Goal: Information Seeking & Learning: Understand process/instructions

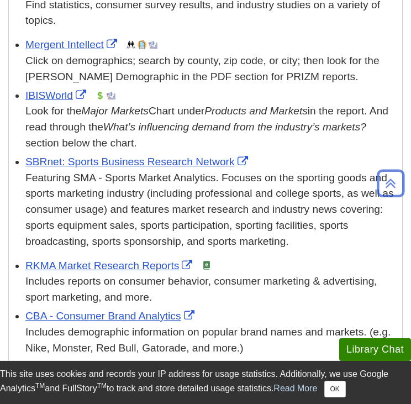
scroll to position [497, 0]
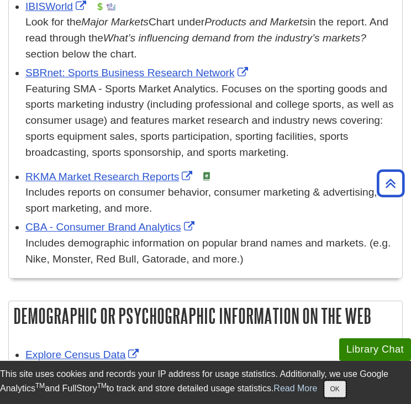
click at [334, 392] on button "OK" at bounding box center [335, 388] width 22 height 17
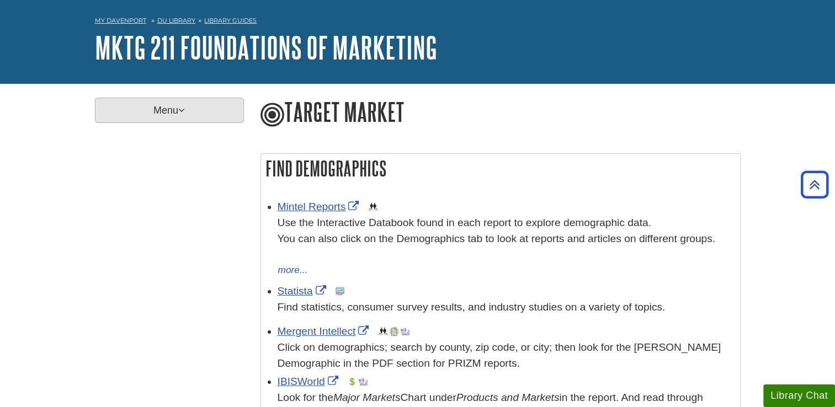
scroll to position [0, 0]
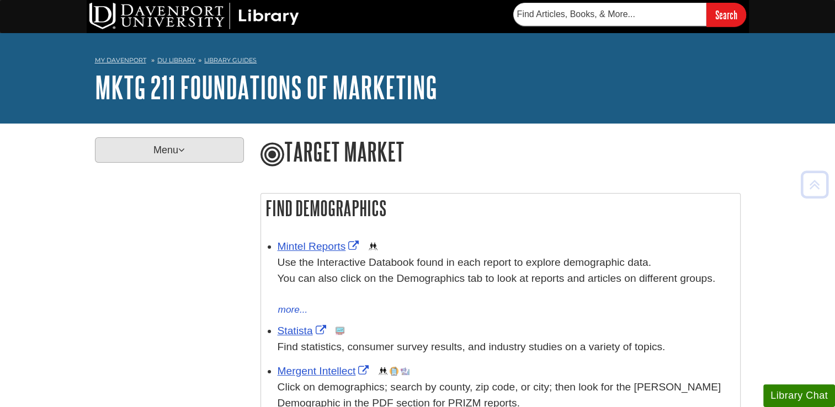
click at [184, 158] on p "Menu" at bounding box center [169, 149] width 149 height 25
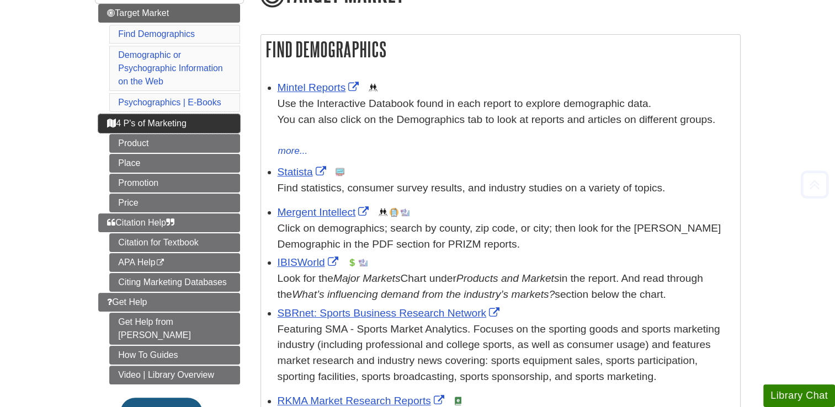
scroll to position [221, 0]
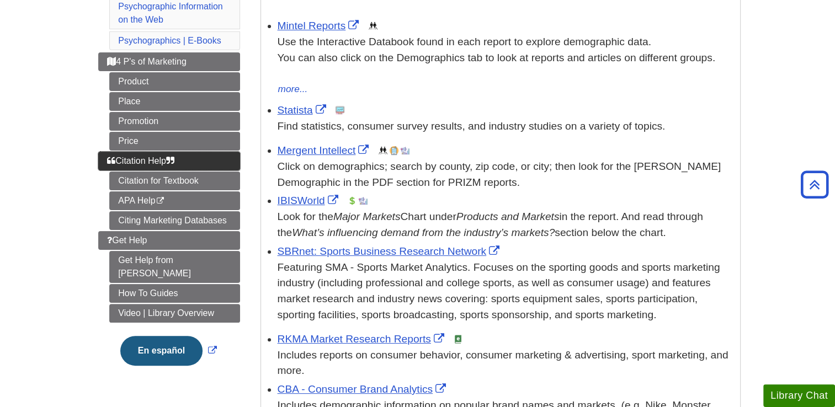
click at [163, 156] on span "Citation Help" at bounding box center [140, 160] width 67 height 9
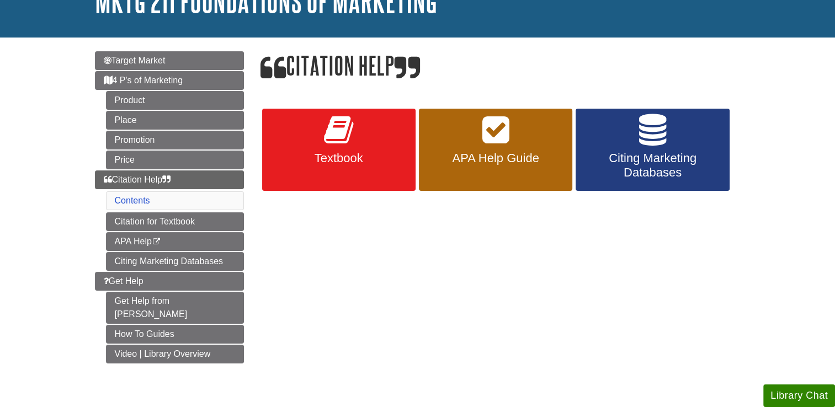
scroll to position [110, 0]
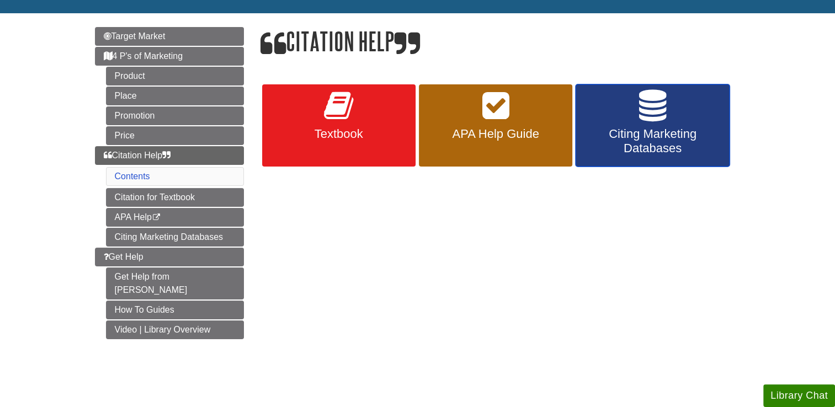
click at [688, 128] on span "Citing Marketing Databases" at bounding box center [652, 141] width 137 height 29
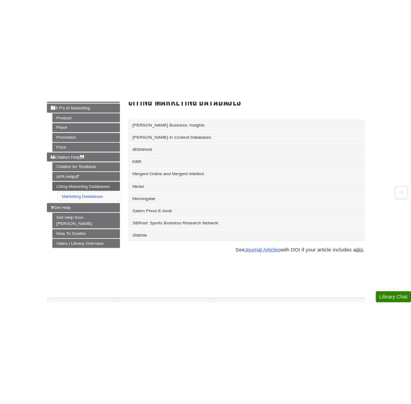
scroll to position [166, 0]
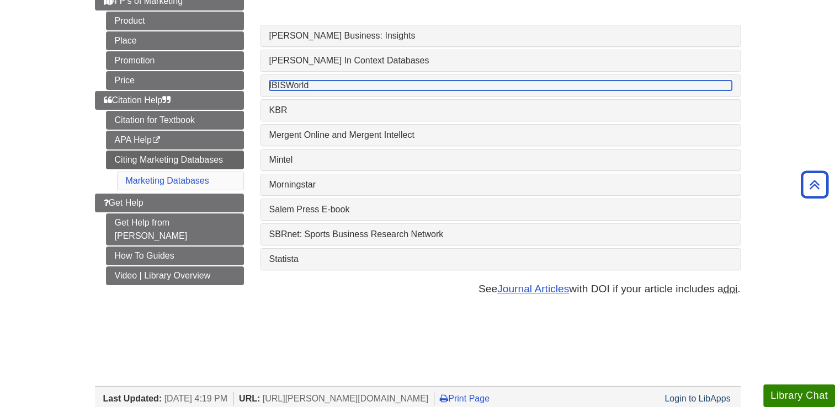
click at [308, 85] on link "IBISWorld" at bounding box center [500, 86] width 463 height 10
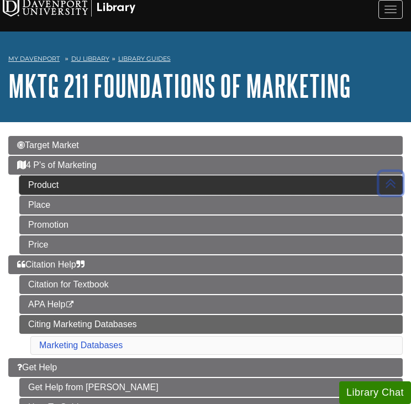
scroll to position [0, 0]
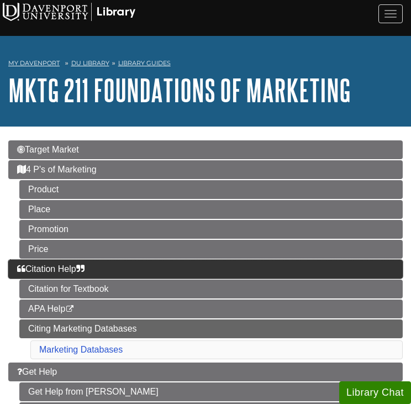
click at [101, 261] on link "Citation Help" at bounding box center [205, 268] width 394 height 19
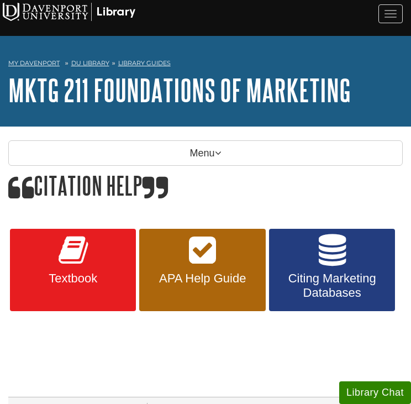
scroll to position [110, 0]
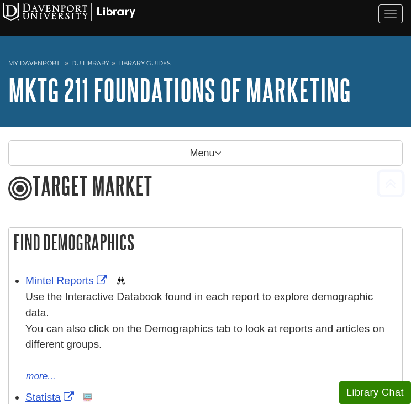
scroll to position [221, 0]
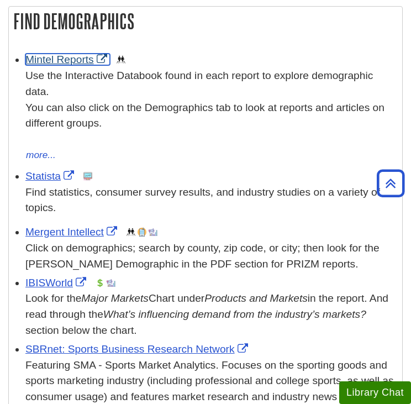
click at [67, 62] on link "Mintel Reports" at bounding box center [67, 60] width 84 height 12
